Goal: Communication & Community: Answer question/provide support

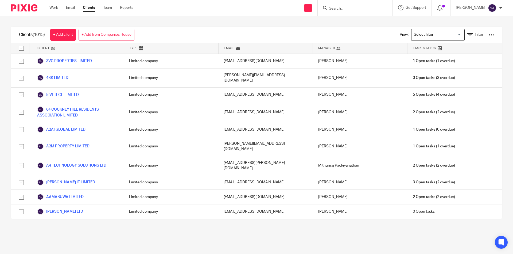
click at [348, 7] on input "Search" at bounding box center [352, 8] width 48 height 5
paste input "SHARANU LIMITED"
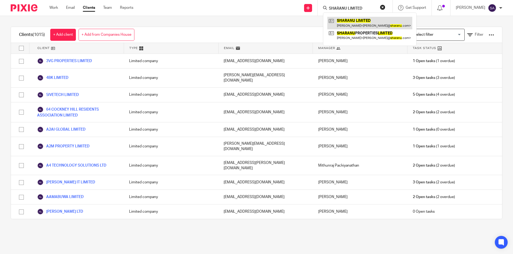
type input "SHARANU LIMITED"
click at [357, 22] on link at bounding box center [369, 23] width 85 height 12
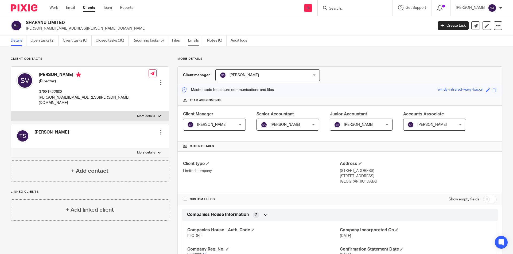
click at [194, 41] on link "Emails" at bounding box center [195, 41] width 15 height 10
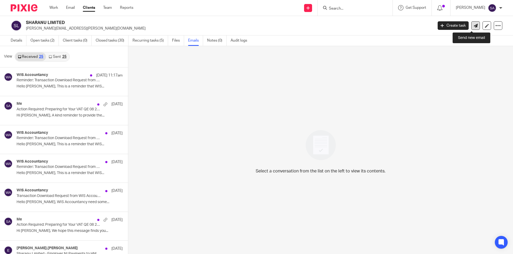
click at [473, 25] on icon at bounding box center [475, 26] width 4 height 4
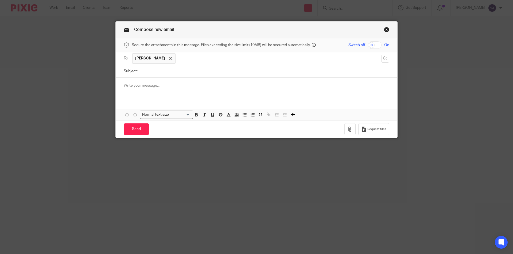
click at [166, 86] on p at bounding box center [256, 85] width 265 height 5
click at [171, 69] on input "Subject:" at bounding box center [264, 71] width 249 height 12
paste input "Action Required: Preparing for Your VAT QE 08 2025 - SHARANU LIMITED"
type input "Action Required: Preparing for Your VAT QE 08 2025 - SHARANU LIMITED"
click at [164, 86] on p at bounding box center [256, 85] width 265 height 5
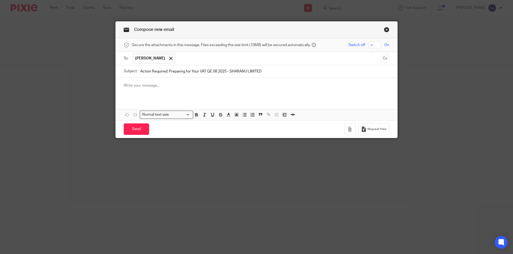
click at [168, 86] on p at bounding box center [256, 85] width 265 height 5
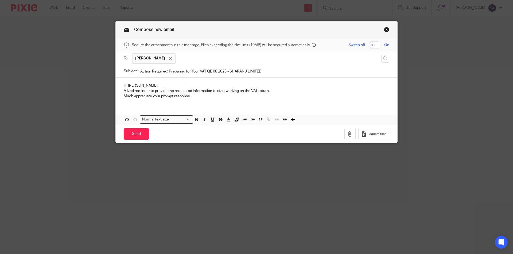
click at [124, 91] on p "A kind reminder to provide the requested information to start working on the VA…" at bounding box center [256, 90] width 265 height 5
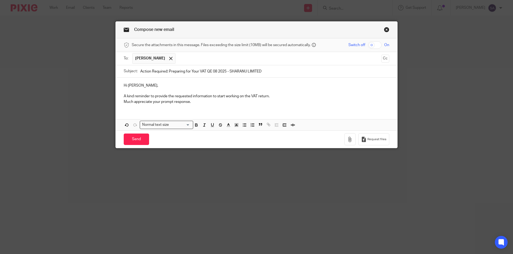
click at [124, 101] on p "Much appreciate your prompt response." at bounding box center [256, 101] width 265 height 5
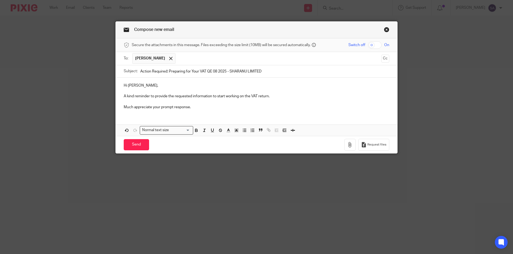
click at [142, 113] on div "Hi Senthil, A kind reminder to provide the requested information to start worki…" at bounding box center [256, 96] width 281 height 36
click at [195, 109] on p "Much appreciate your prompt response." at bounding box center [256, 107] width 265 height 5
click at [158, 116] on div "Hi Senthil, A kind reminder to provide the requested information to start worki…" at bounding box center [256, 107] width 281 height 58
click at [198, 109] on p "Much appreciate your prompt response." at bounding box center [256, 107] width 265 height 5
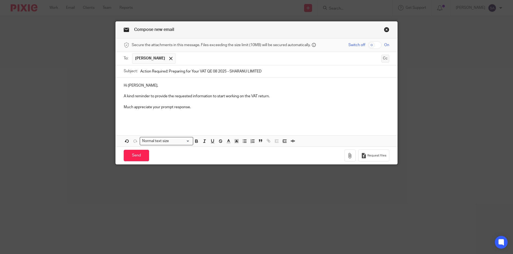
click at [386, 60] on button "Cc" at bounding box center [385, 59] width 8 height 8
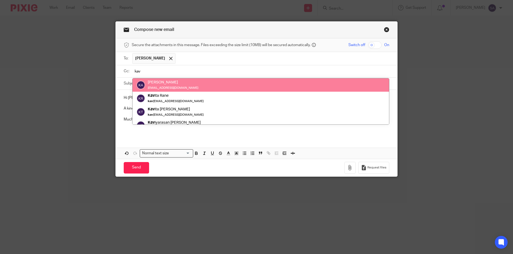
type input "kav"
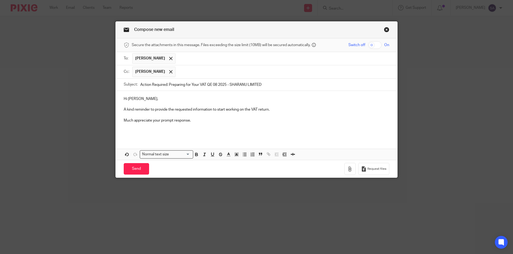
click at [209, 71] on input "text" at bounding box center [282, 72] width 209 height 10
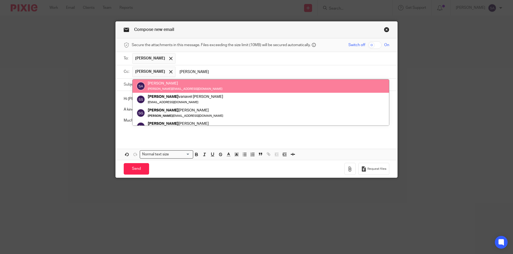
type input "sara"
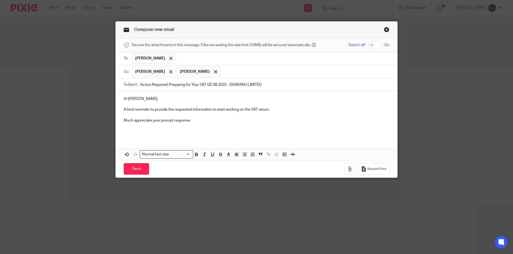
click at [240, 70] on input "text" at bounding box center [305, 72] width 164 height 10
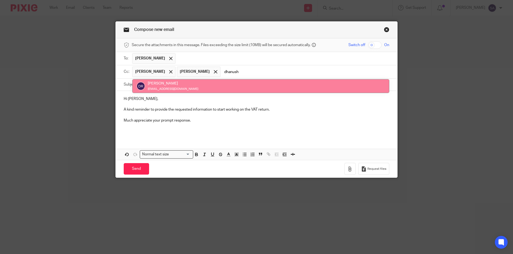
type input "dhanush"
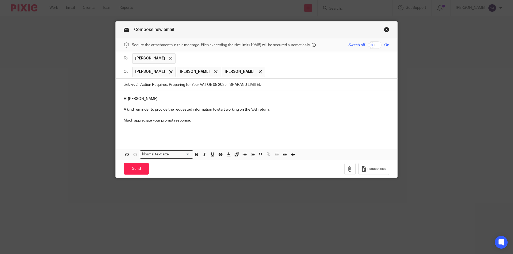
click at [134, 131] on p at bounding box center [256, 131] width 265 height 5
click at [132, 169] on input "Send" at bounding box center [136, 168] width 25 height 11
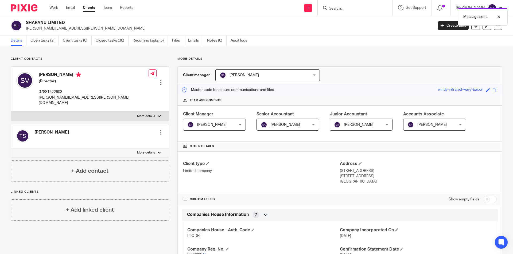
click at [362, 7] on div "Message sent." at bounding box center [381, 15] width 251 height 20
click at [345, 6] on div "Message sent." at bounding box center [381, 15] width 251 height 20
click at [341, 7] on input "Search" at bounding box center [352, 8] width 48 height 5
paste input "CASTLESOFT IT SERVICES UK LIMITED"
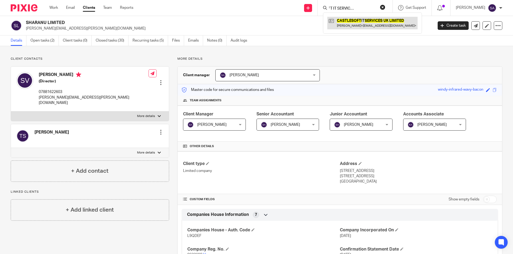
type input "CASTLESOFT IT SERVICES UK LIMITED"
click at [355, 22] on link at bounding box center [372, 23] width 90 height 12
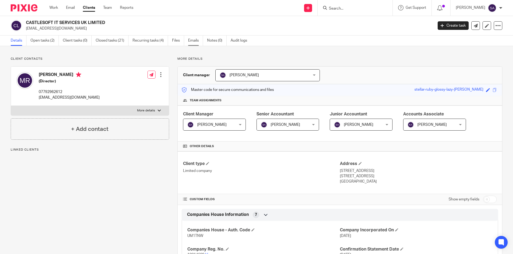
click at [192, 41] on link "Emails" at bounding box center [195, 41] width 15 height 10
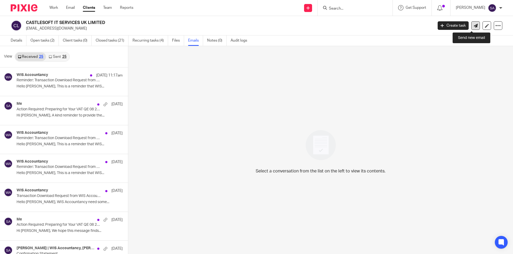
click at [473, 26] on icon at bounding box center [475, 26] width 4 height 4
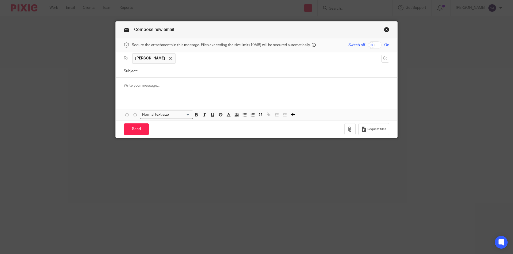
click at [170, 70] on input "Subject:" at bounding box center [264, 71] width 249 height 12
paste input "Action Required: Preparing for Your VAT QE 08 2025 - CASTLESOFT IT SERVICES UK …"
type input "Action Required: Preparing for Your VAT QE 08 2025 - CASTLESOFT IT SERVICES UK …"
click at [167, 83] on p at bounding box center [256, 85] width 265 height 5
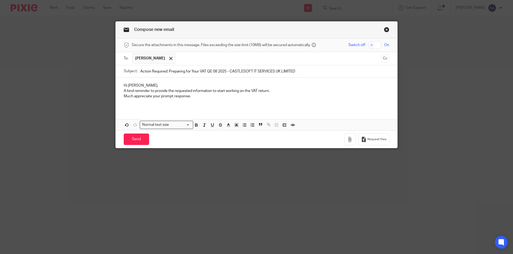
click at [124, 91] on p "A kind reminder to provide the requested information to start working on the VA…" at bounding box center [256, 90] width 265 height 5
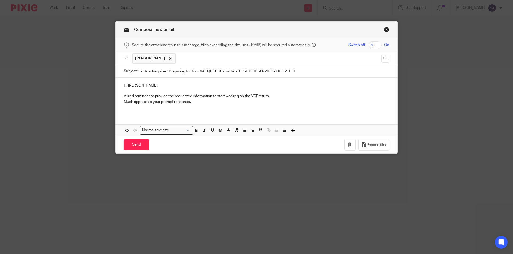
click at [124, 101] on p "Much appreciate your prompt response." at bounding box center [256, 101] width 265 height 5
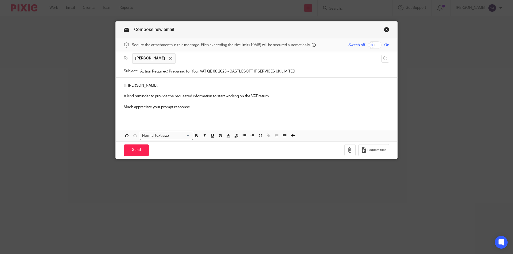
click at [167, 115] on p at bounding box center [256, 112] width 265 height 5
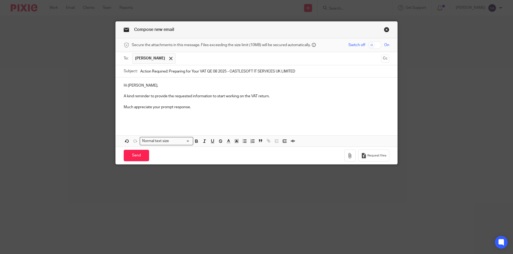
click at [140, 127] on div "Hi Mohan Raj, A kind reminder to provide the requested information to start wor…" at bounding box center [256, 112] width 281 height 69
click at [136, 122] on div "Hi Mohan Raj, A kind reminder to provide the requested information to start wor…" at bounding box center [256, 101] width 281 height 47
click at [381, 59] on button "Cc" at bounding box center [385, 59] width 8 height 8
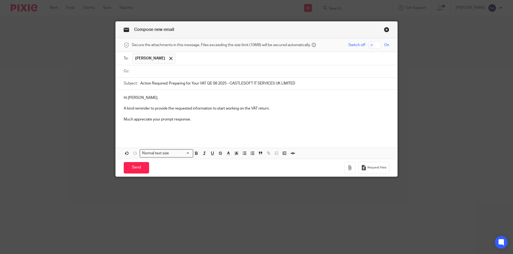
click at [197, 120] on p "Much appreciate your prompt response." at bounding box center [256, 119] width 265 height 5
click at [157, 71] on input "text" at bounding box center [260, 71] width 253 height 6
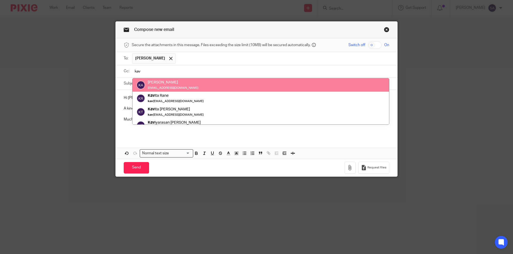
type input "kav"
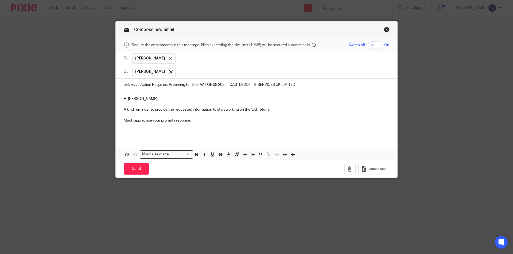
click at [194, 71] on input "text" at bounding box center [282, 72] width 209 height 10
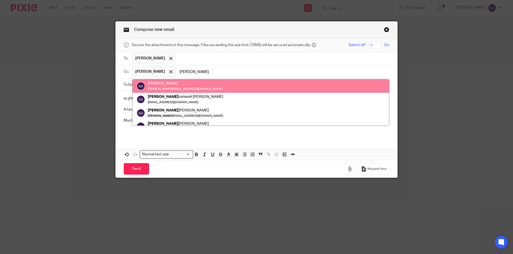
type input "sara"
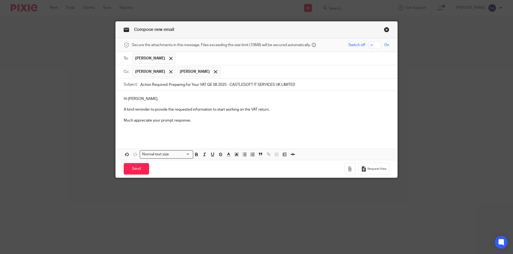
click at [234, 73] on input "text" at bounding box center [305, 72] width 164 height 10
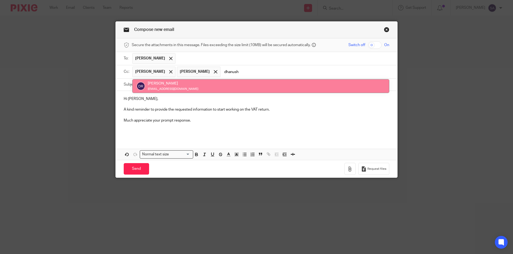
type input "dhanush"
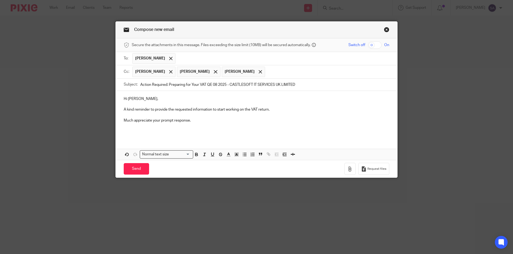
click at [210, 124] on p at bounding box center [256, 125] width 265 height 5
click at [197, 121] on p "Much appreciate your prompt response." at bounding box center [256, 120] width 265 height 5
click at [180, 131] on p at bounding box center [256, 131] width 265 height 5
click at [135, 169] on input "Send" at bounding box center [136, 168] width 25 height 11
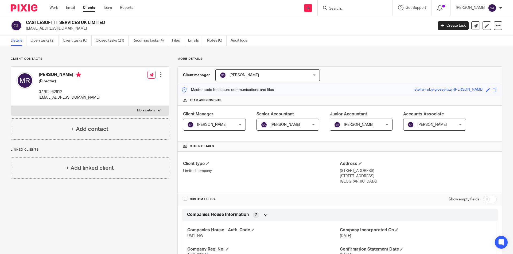
click at [354, 6] on input "Search" at bounding box center [352, 8] width 48 height 5
paste input "[PERSON_NAME] TRADERS LTD"
type input "[PERSON_NAME] TRADERS LTD"
click at [355, 21] on link at bounding box center [372, 23] width 90 height 12
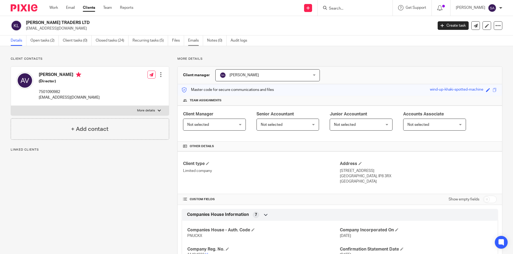
click at [195, 41] on link "Emails" at bounding box center [195, 41] width 15 height 10
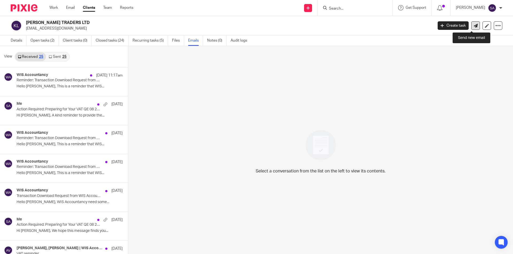
click at [473, 26] on icon at bounding box center [475, 26] width 4 height 4
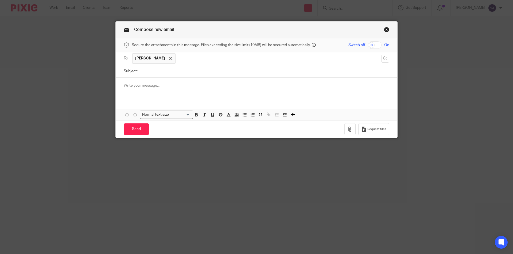
click at [165, 84] on p at bounding box center [256, 85] width 265 height 5
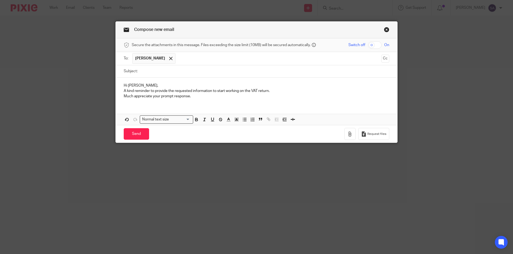
click at [124, 90] on p "A kind reminder to provide the requested information to start working on the VA…" at bounding box center [256, 90] width 265 height 5
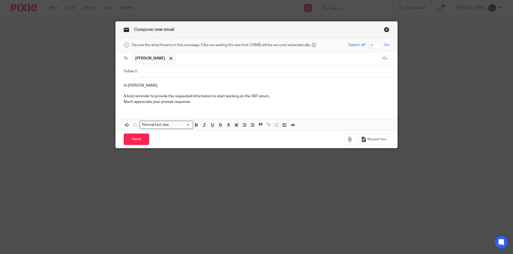
click at [124, 102] on p "Much appreciate your prompt response." at bounding box center [256, 101] width 265 height 5
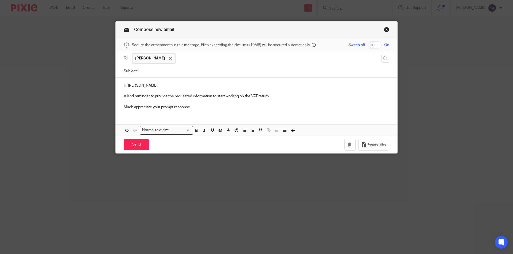
click at [147, 111] on div "Hi Asutosh, A kind reminder to provide the requested information to start worki…" at bounding box center [256, 96] width 281 height 36
click at [146, 115] on div "Hi Asutosh, A kind reminder to provide the requested information to start worki…" at bounding box center [256, 107] width 281 height 58
click at [193, 108] on p "Much appreciate your prompt response." at bounding box center [256, 107] width 265 height 5
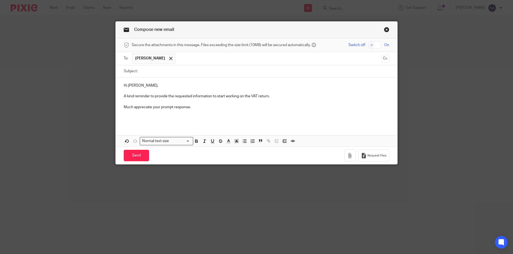
click at [195, 72] on input "Subject:" at bounding box center [264, 71] width 249 height 12
paste input "Action Required: Preparing for Your VAT QE 08 2025 - KALP TRADERS LTD"
type input "Action Required: Preparing for Your VAT QE 08 2025 - KALP TRADERS LTD"
click at [382, 58] on button "Cc" at bounding box center [385, 59] width 8 height 8
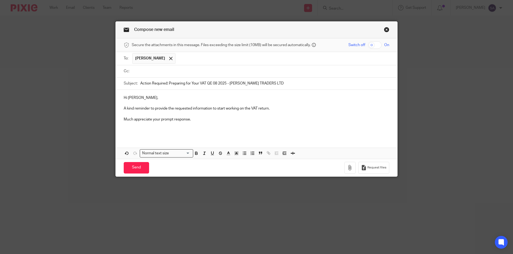
click at [156, 72] on input "text" at bounding box center [260, 71] width 253 height 6
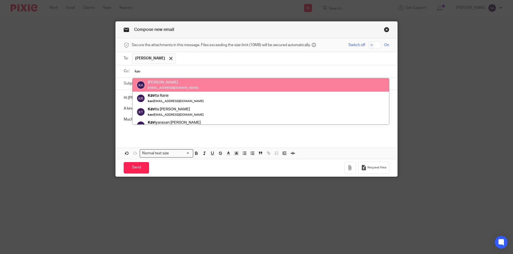
type input "kav"
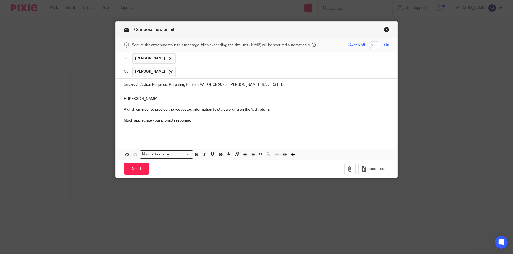
click at [193, 70] on input "text" at bounding box center [282, 72] width 209 height 10
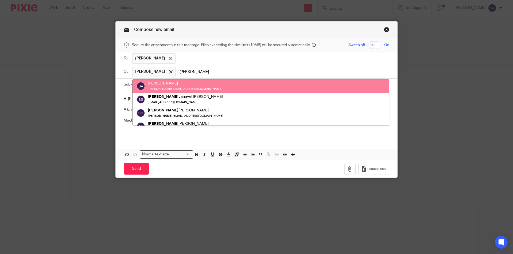
type input "sara"
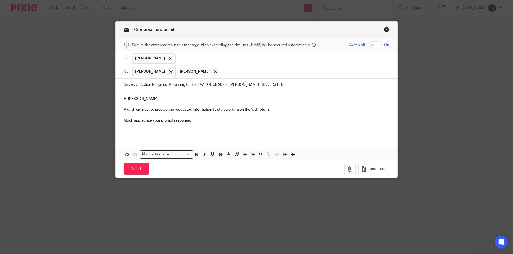
click at [233, 71] on input "text" at bounding box center [305, 72] width 164 height 10
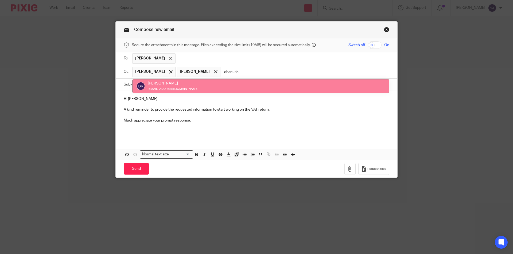
type input "dhanush"
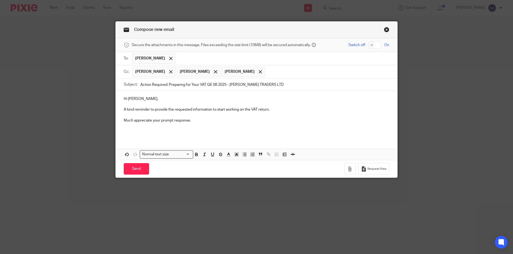
click at [182, 131] on p at bounding box center [256, 131] width 265 height 5
click at [170, 134] on div "Hi Asutosh, A kind reminder to provide the requested information to start worki…" at bounding box center [256, 114] width 281 height 47
click at [134, 168] on input "Send" at bounding box center [136, 168] width 25 height 11
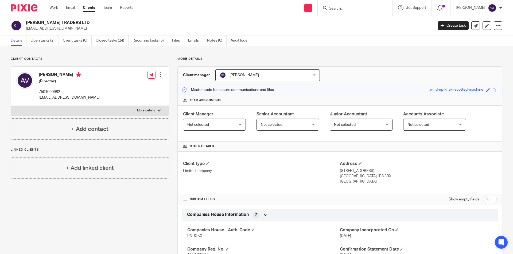
click at [344, 9] on input "Search" at bounding box center [352, 8] width 48 height 5
paste input "RDK LEGAL LIMITED"
type input "RDK LEGAL LIMITED"
click at [353, 21] on link at bounding box center [372, 23] width 90 height 12
click at [192, 43] on link "Emails" at bounding box center [195, 41] width 15 height 10
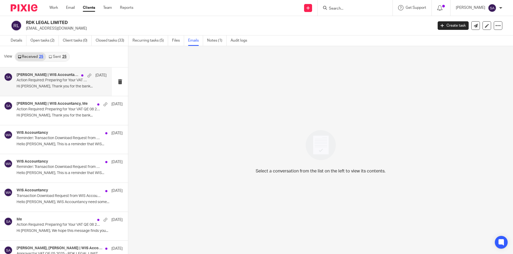
click at [41, 81] on p "Action Required: Preparing for Your VAT QE 08 2025 - RDK LEGAL LIMITED" at bounding box center [53, 80] width 72 height 5
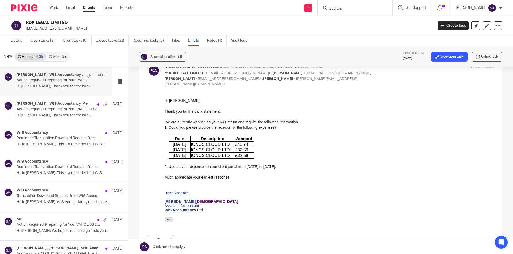
scroll to position [163, 0]
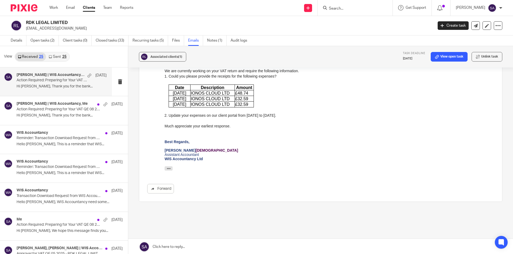
click at [183, 246] on link at bounding box center [320, 247] width 385 height 16
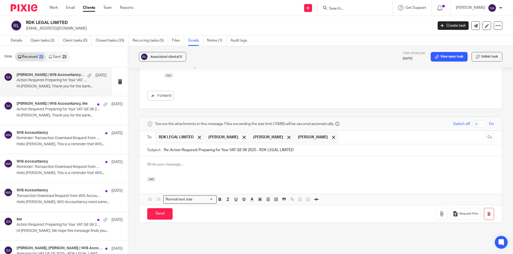
scroll to position [0, 0]
click at [242, 136] on span at bounding box center [243, 137] width 3 height 3
click at [246, 136] on span at bounding box center [243, 137] width 3 height 3
click at [242, 136] on span at bounding box center [243, 137] width 3 height 3
click at [169, 144] on input "Re: Action Required: Preparing for Your VAT QE 08 2025 - RDK LEGAL LIMITED" at bounding box center [329, 150] width 330 height 12
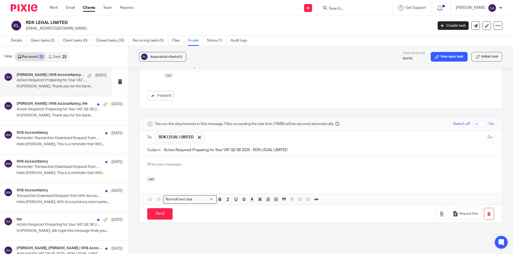
type input "Action Required: Preparing for Your VAT QE 08 2025 - RDK LEGAL LIMITED"
click at [189, 162] on p at bounding box center [320, 164] width 347 height 5
click at [193, 162] on p at bounding box center [320, 164] width 347 height 5
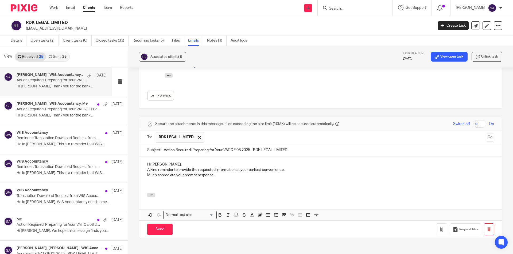
click at [147, 167] on p "A kind reminder to provide the requested information at your earliest convenien…" at bounding box center [320, 169] width 347 height 5
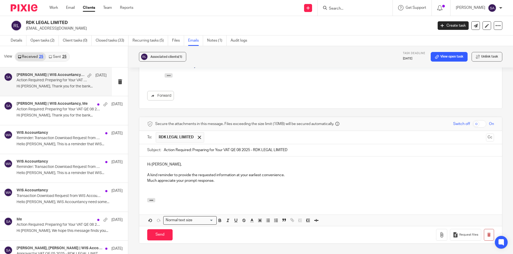
click at [147, 178] on p "Much appreciate your prompt response." at bounding box center [320, 180] width 347 height 5
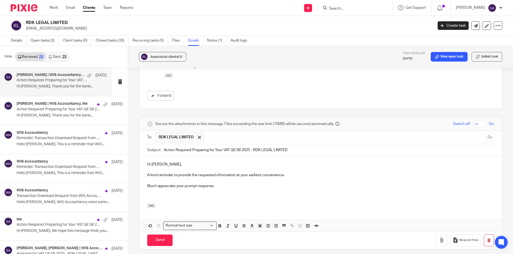
click at [165, 194] on p at bounding box center [320, 196] width 347 height 5
click at [486, 134] on button "Cc" at bounding box center [490, 138] width 8 height 8
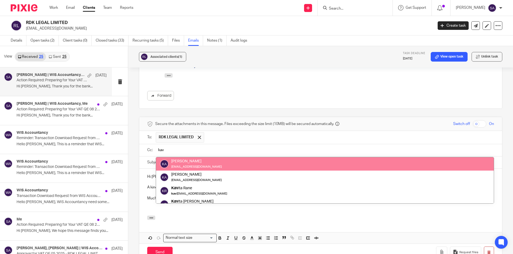
type input "kav"
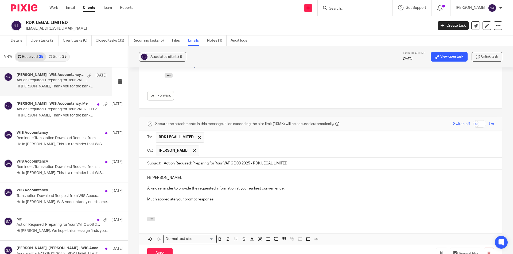
click at [234, 146] on input "text" at bounding box center [347, 151] width 290 height 10
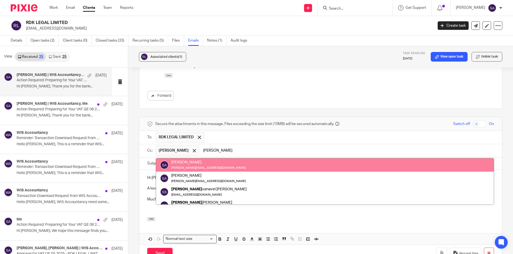
type input "[PERSON_NAME]"
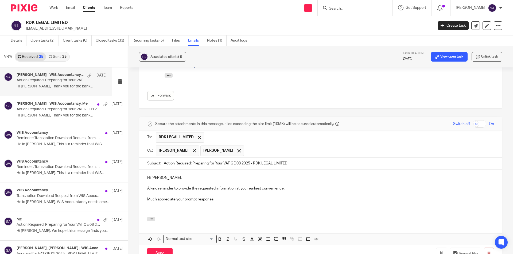
click at [254, 146] on input "text" at bounding box center [368, 151] width 245 height 10
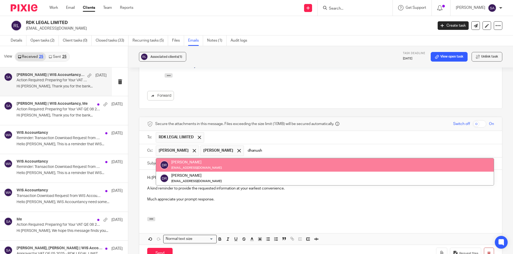
type input "dhanush"
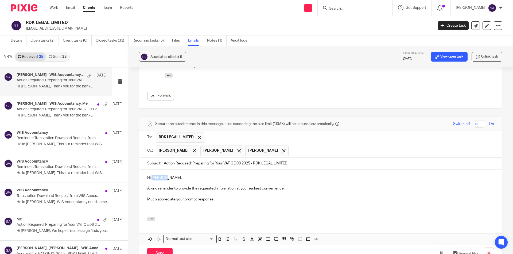
drag, startPoint x: 151, startPoint y: 161, endPoint x: 175, endPoint y: 161, distance: 24.0
click at [175, 175] on p "Hi [PERSON_NAME]," at bounding box center [320, 177] width 347 height 5
click at [202, 208] on p at bounding box center [320, 210] width 347 height 5
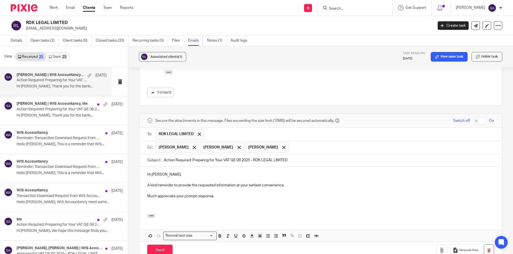
scroll to position [317, 0]
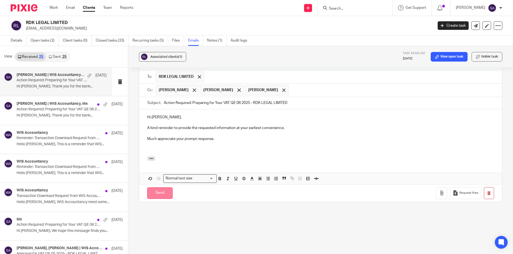
click at [156, 188] on input "Send" at bounding box center [159, 193] width 25 height 11
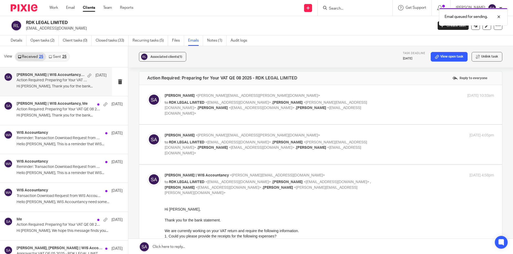
scroll to position [0, 0]
